Goal: Book appointment/travel/reservation

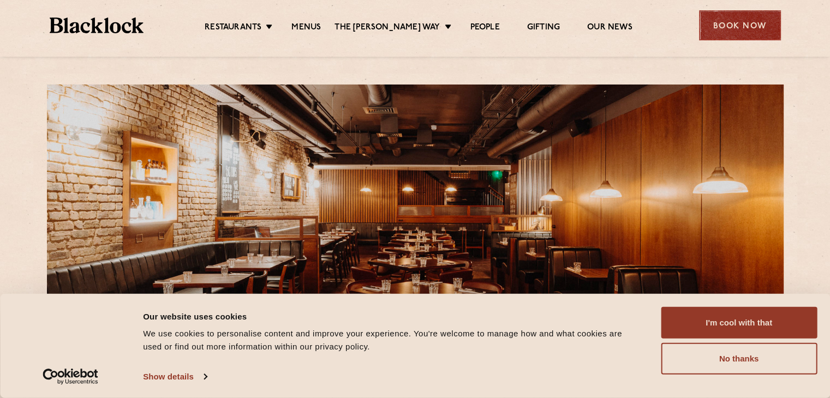
click at [749, 36] on div "Book Now" at bounding box center [740, 25] width 82 height 30
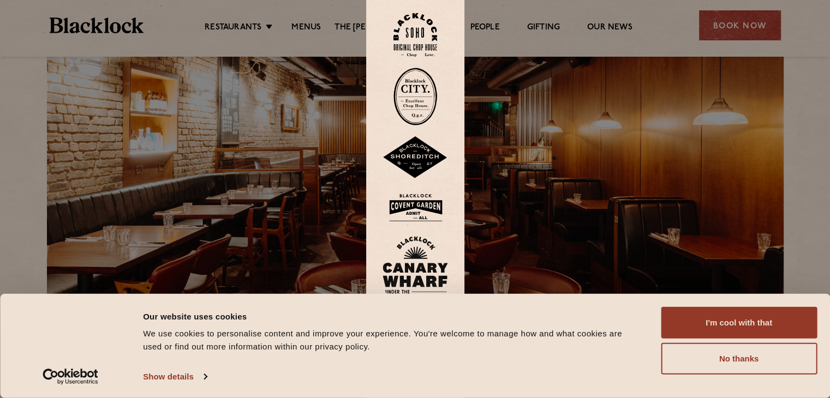
scroll to position [71, 0]
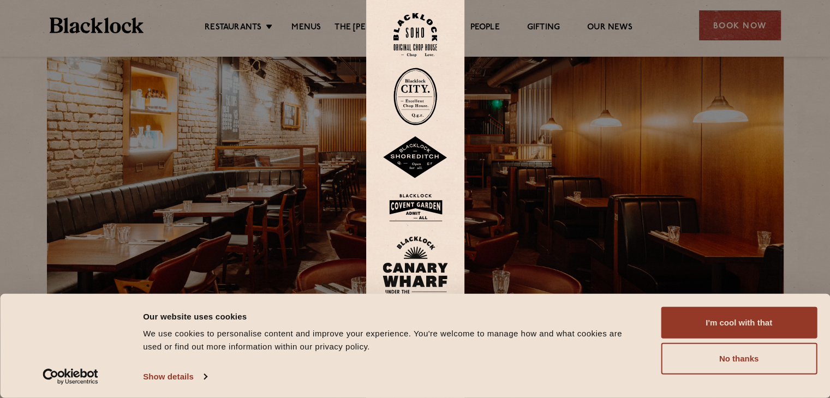
click at [428, 208] on img at bounding box center [415, 207] width 65 height 35
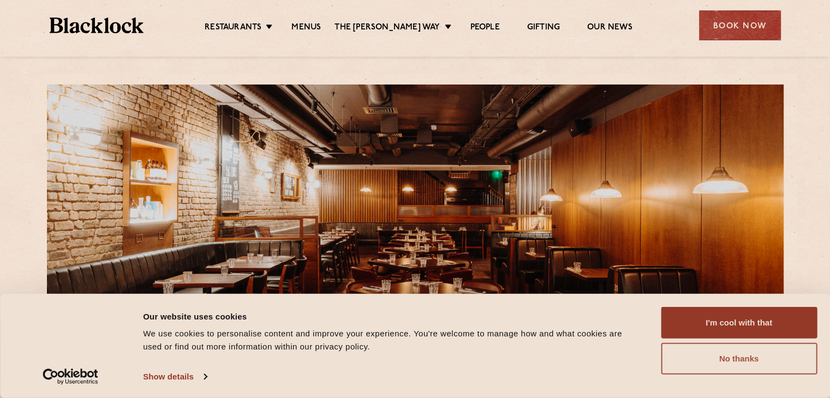
click at [747, 360] on button "No thanks" at bounding box center [739, 359] width 156 height 32
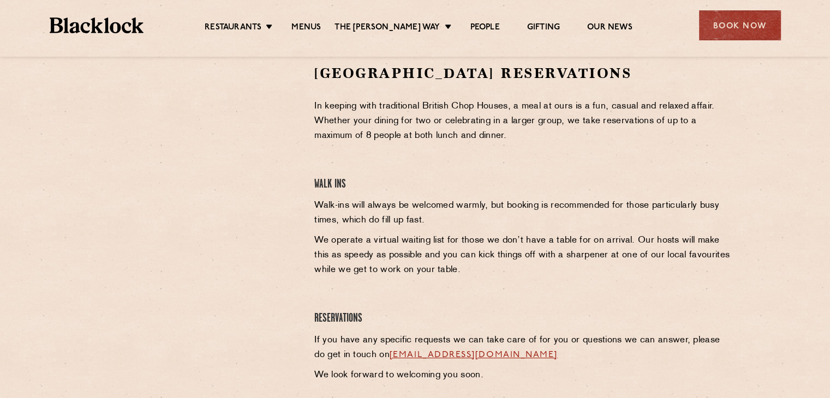
scroll to position [362, 0]
click at [425, 223] on p "Walk-ins will always be welcomed warmly, but booking is recommended for those p…" at bounding box center [523, 212] width 419 height 29
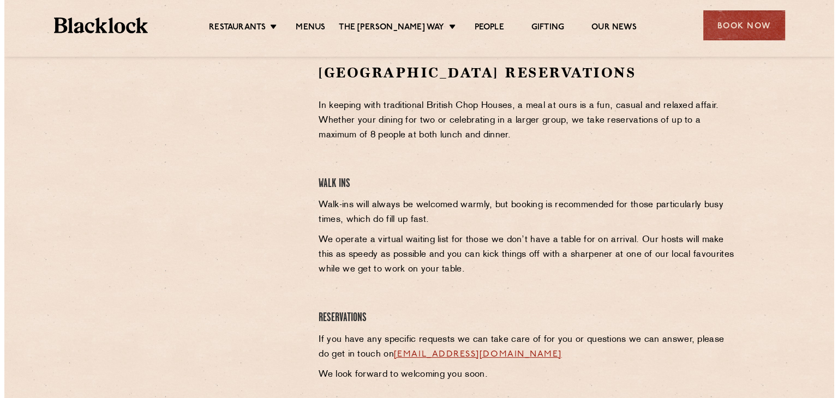
scroll to position [0, 0]
